Goal: Task Accomplishment & Management: Manage account settings

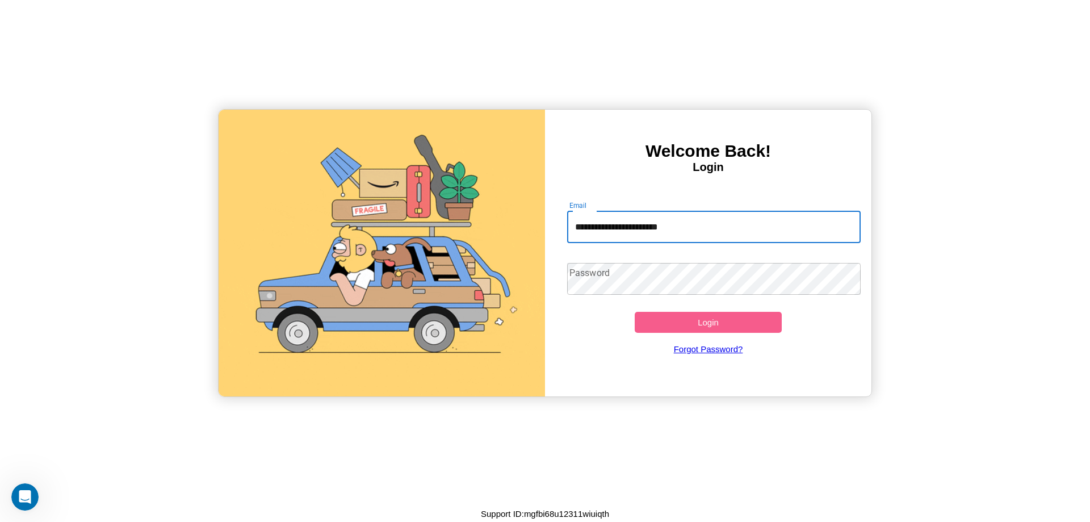
type input "**********"
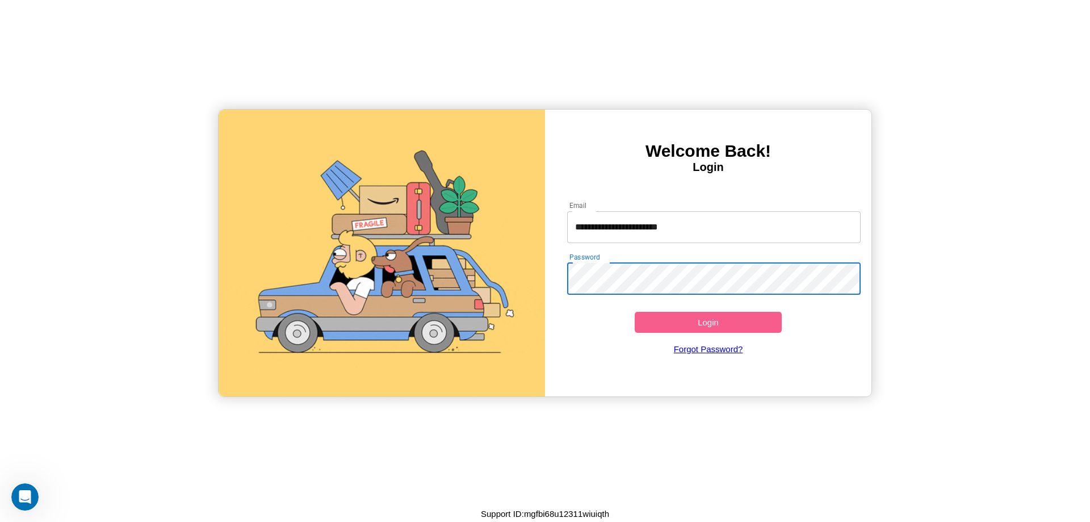
click at [708, 322] on button "Login" at bounding box center [708, 322] width 147 height 21
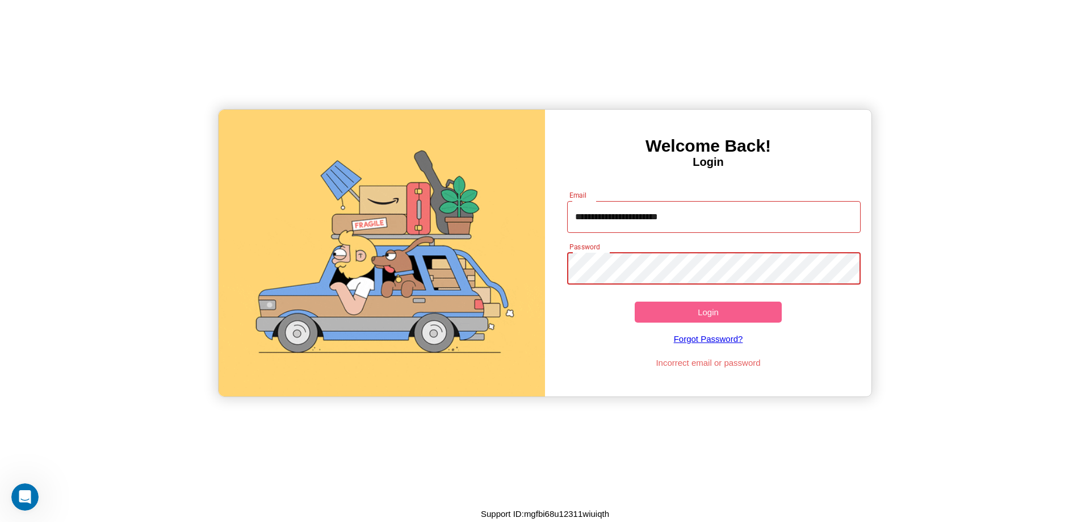
click at [708, 312] on button "Login" at bounding box center [708, 312] width 147 height 21
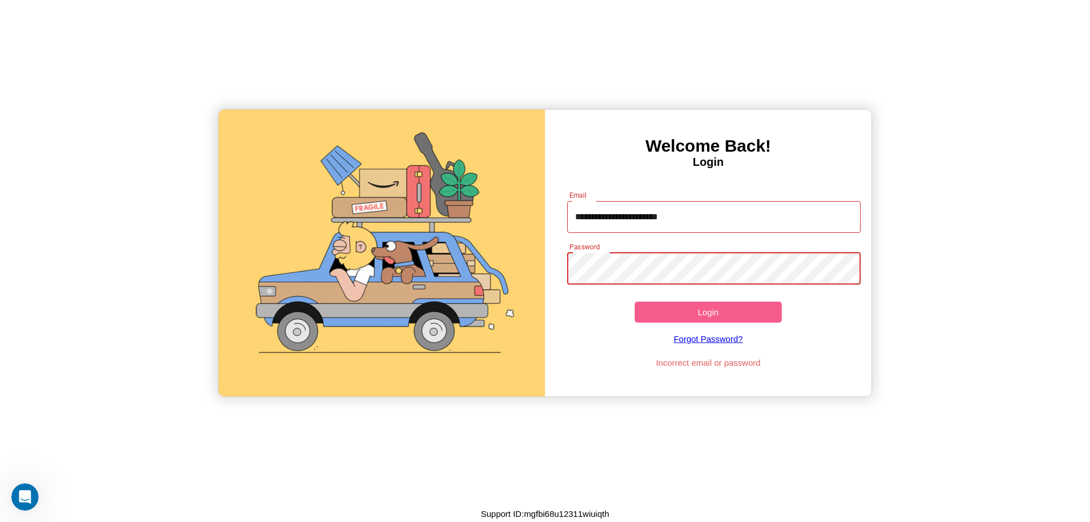
click at [708, 312] on button "Login" at bounding box center [708, 312] width 147 height 21
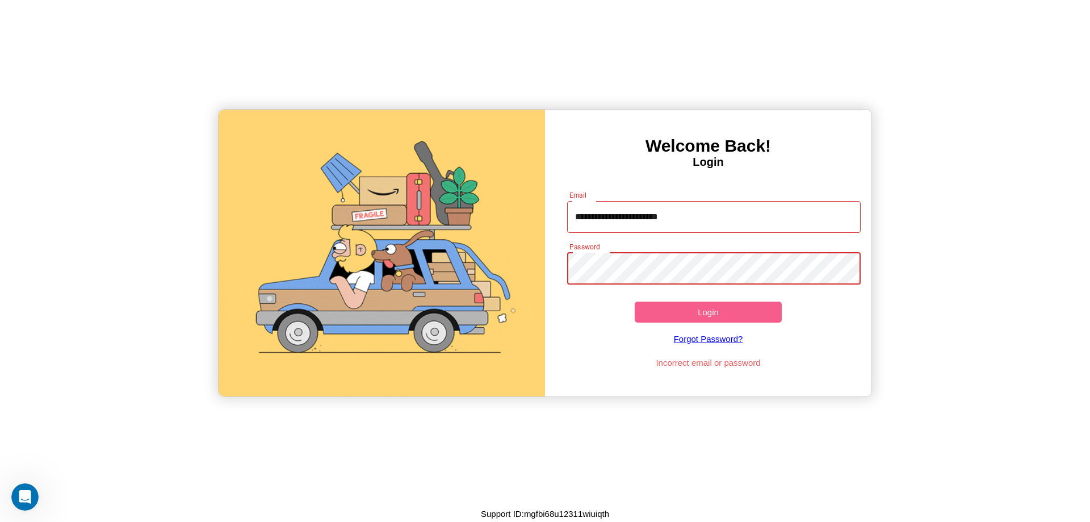
click at [708, 312] on button "Login" at bounding box center [708, 312] width 147 height 21
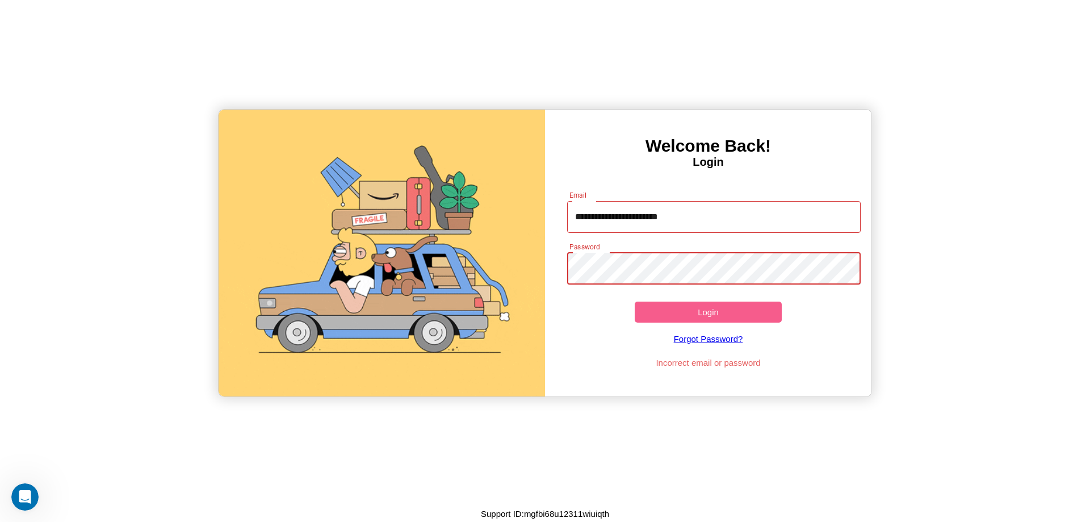
click at [708, 312] on button "Login" at bounding box center [708, 312] width 147 height 21
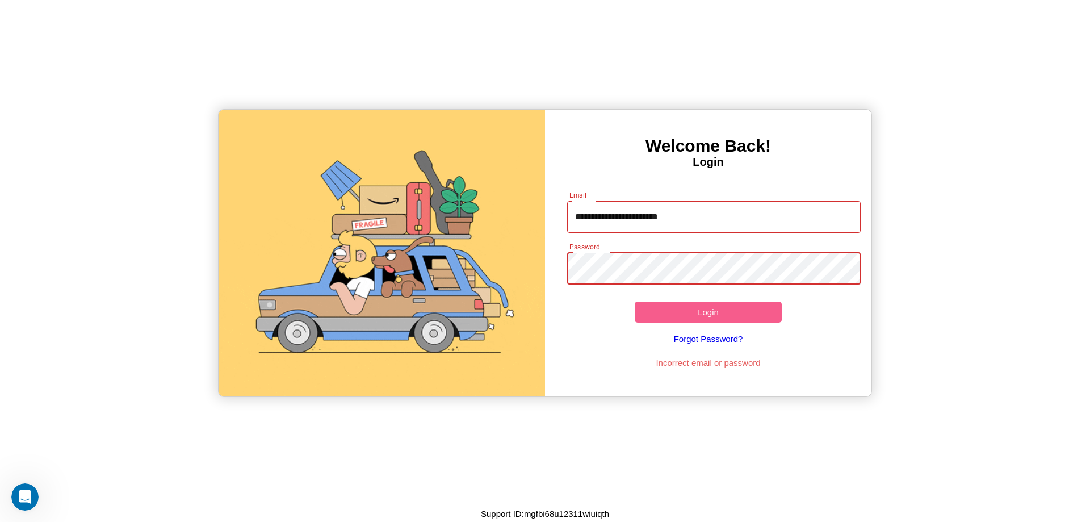
click at [708, 312] on button "Login" at bounding box center [708, 312] width 147 height 21
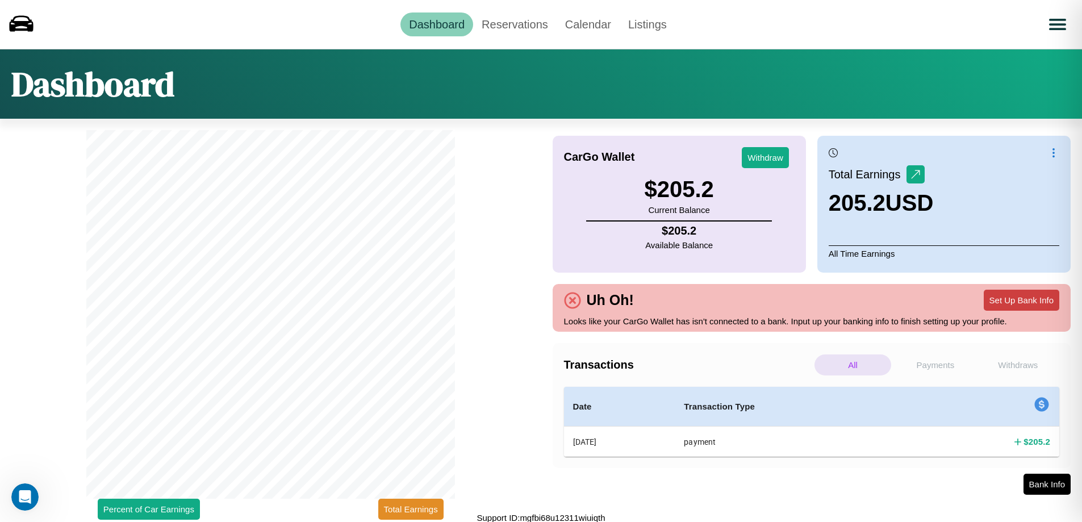
click at [1021, 300] on button "Set Up Bank Info" at bounding box center [1022, 300] width 76 height 21
